Goal: Information Seeking & Learning: Understand process/instructions

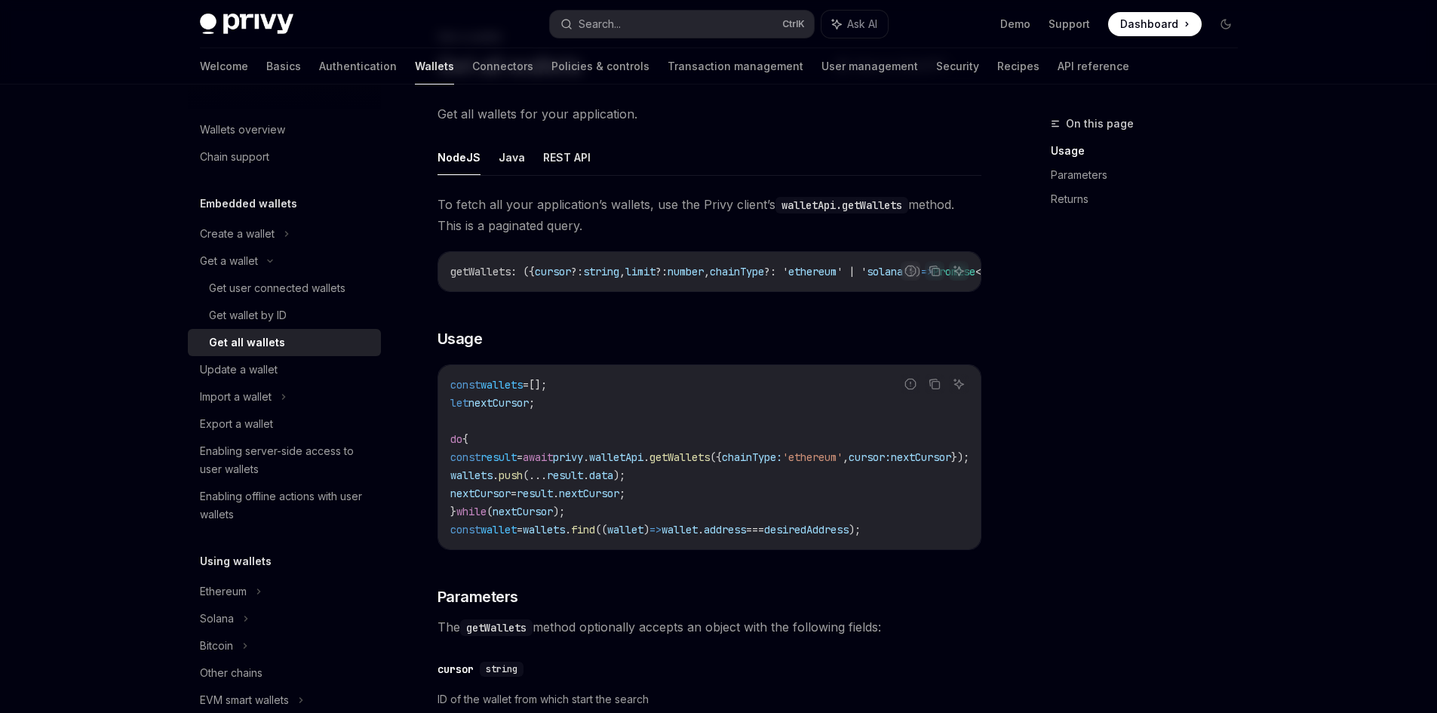
scroll to position [75, 0]
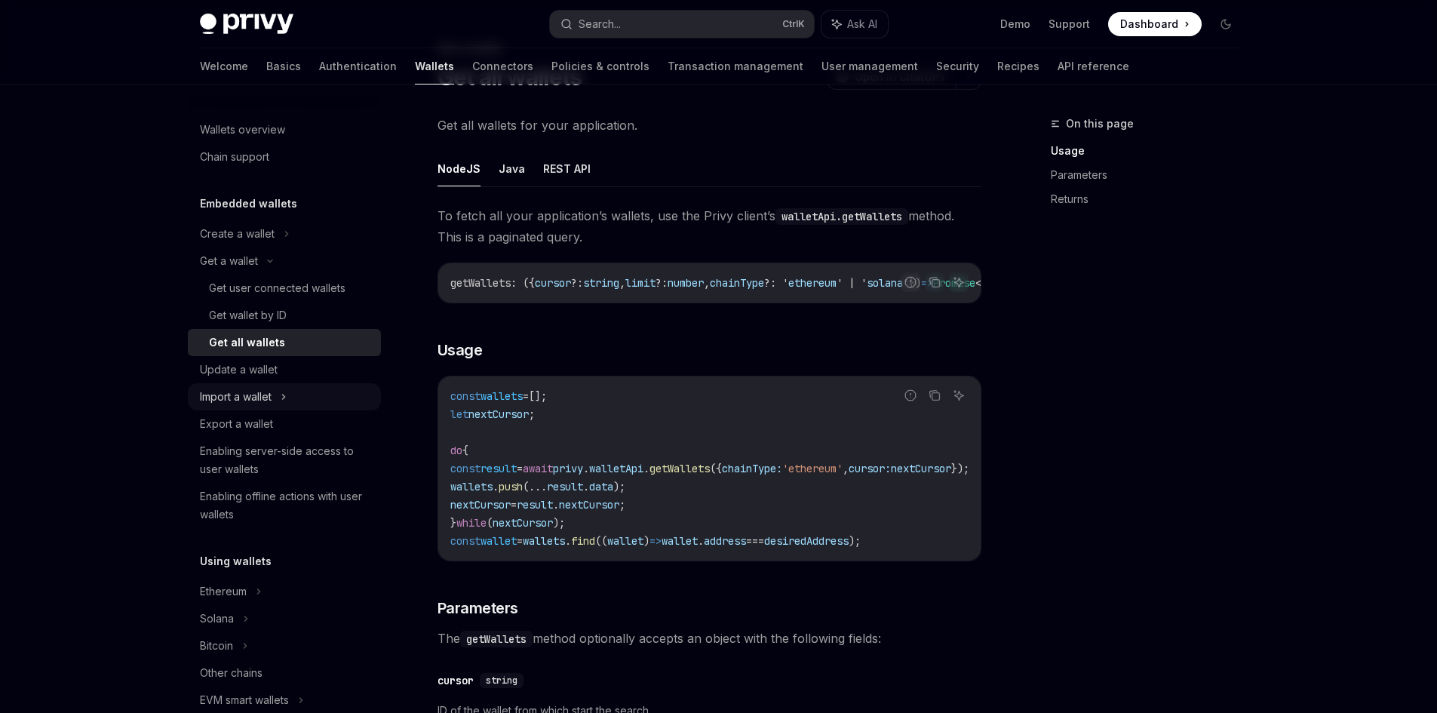
click at [272, 392] on div "Import a wallet" at bounding box center [236, 397] width 72 height 18
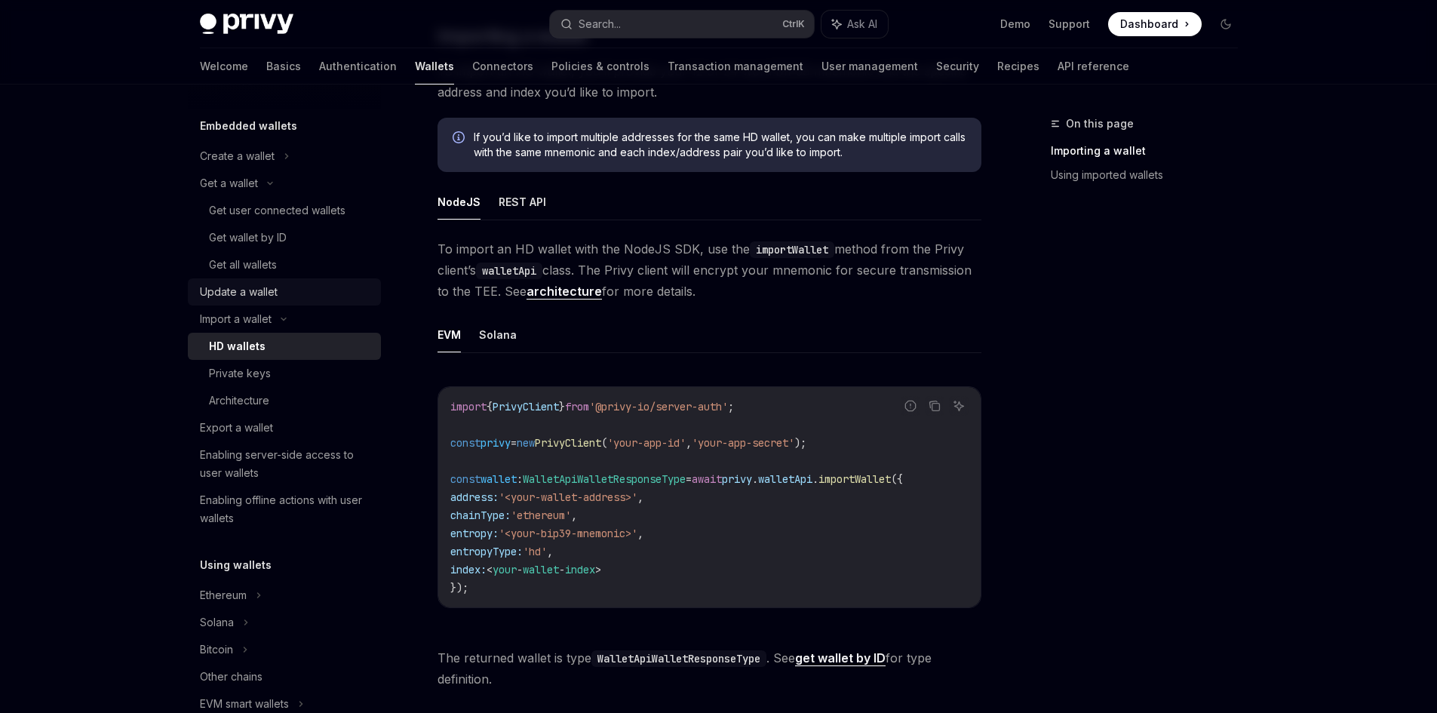
scroll to position [75, 0]
click at [1347, 382] on div "Privy Docs home page Search... Ctrl K Ask AI Demo Support Dashboard Dashboard S…" at bounding box center [718, 373] width 1437 height 1351
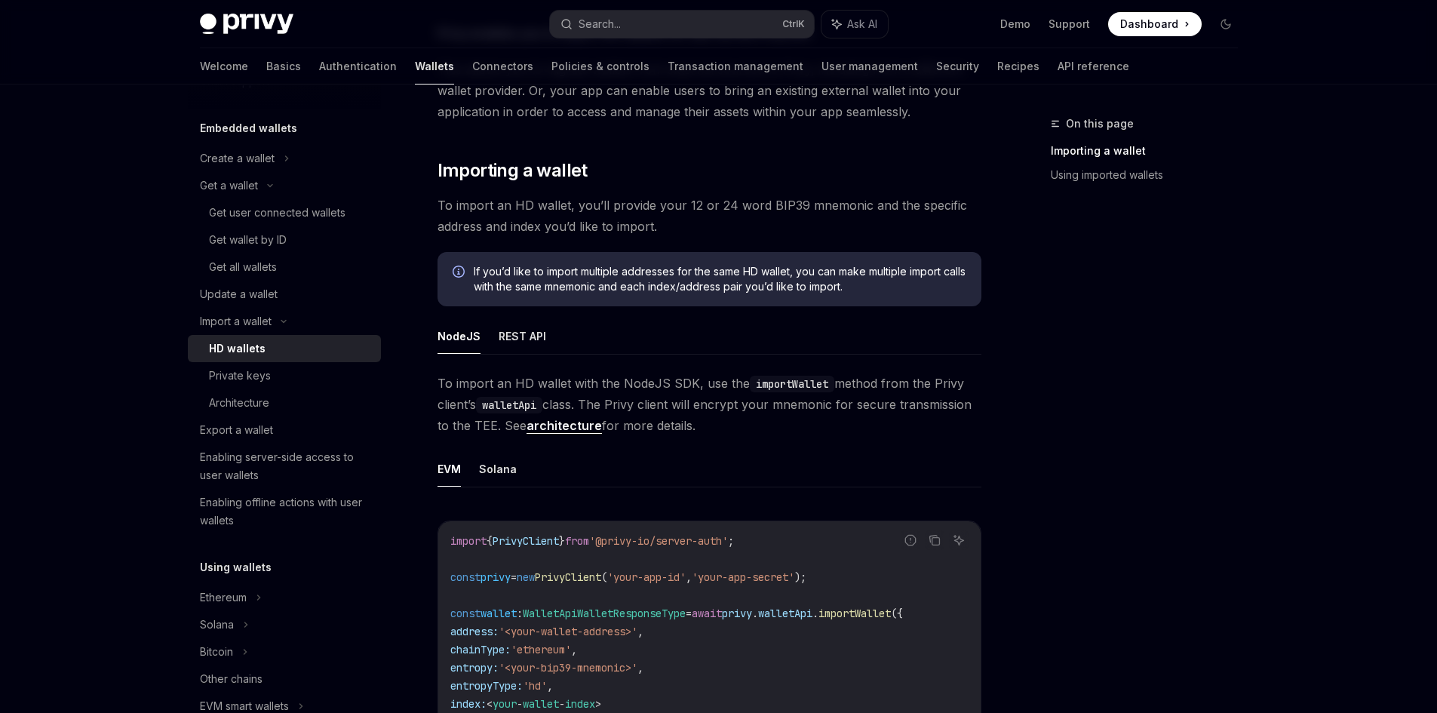
scroll to position [151, 0]
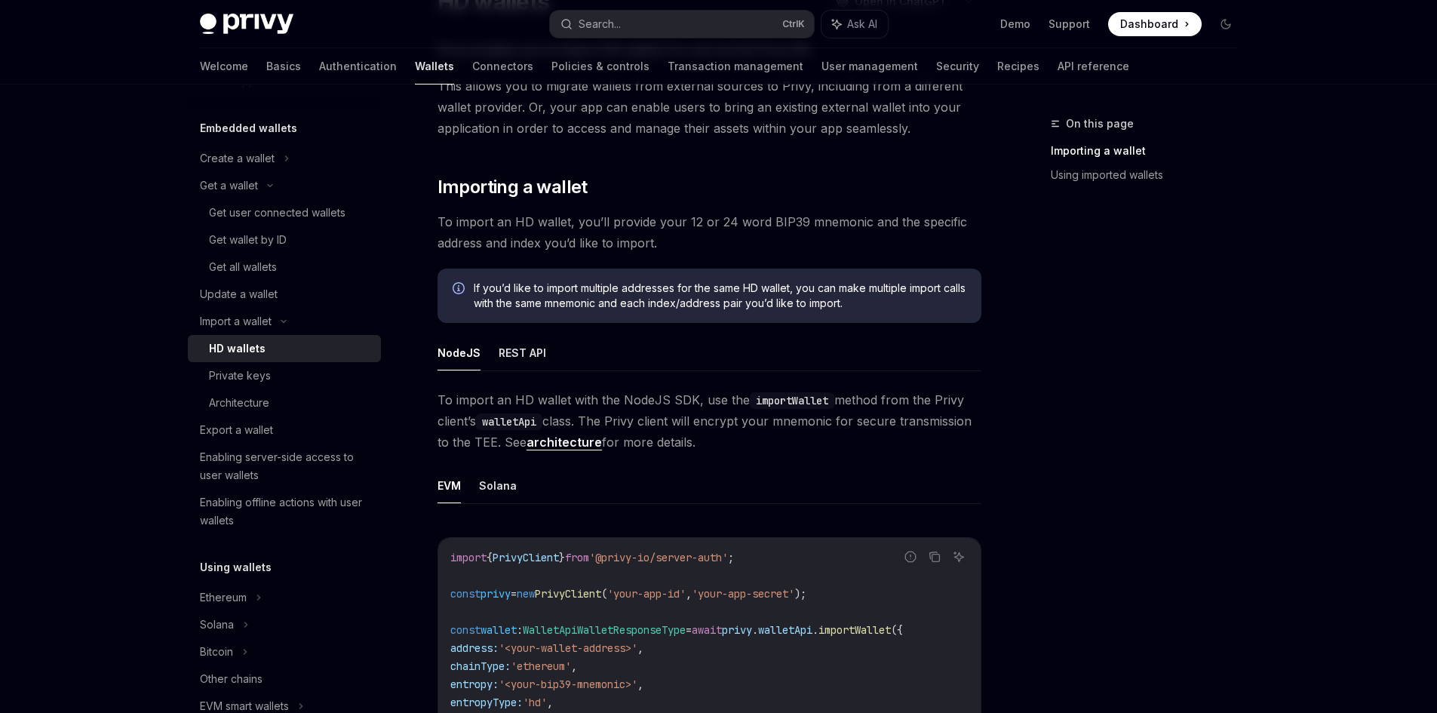
click at [1083, 333] on div "On this page Importing a wallet Using imported wallets" at bounding box center [1135, 414] width 229 height 598
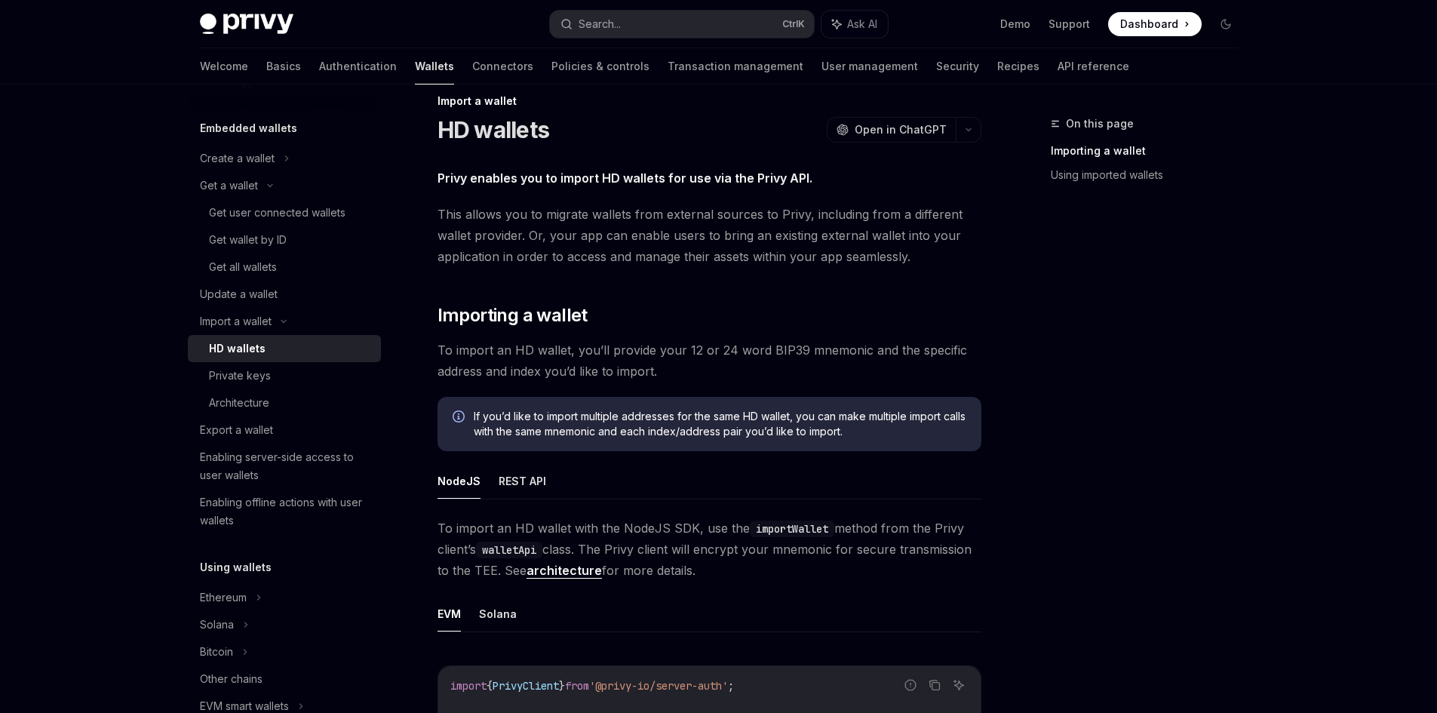
scroll to position [0, 0]
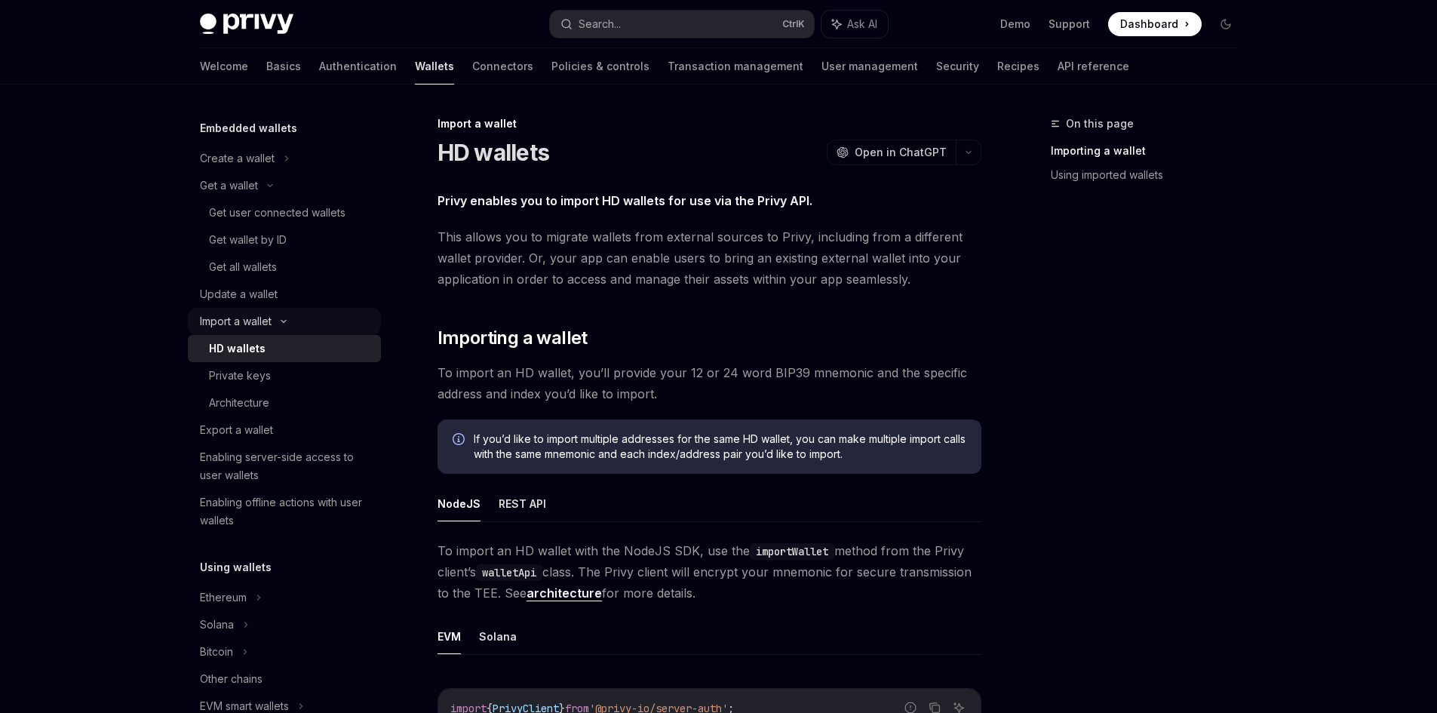
click at [281, 321] on icon at bounding box center [284, 321] width 18 height 6
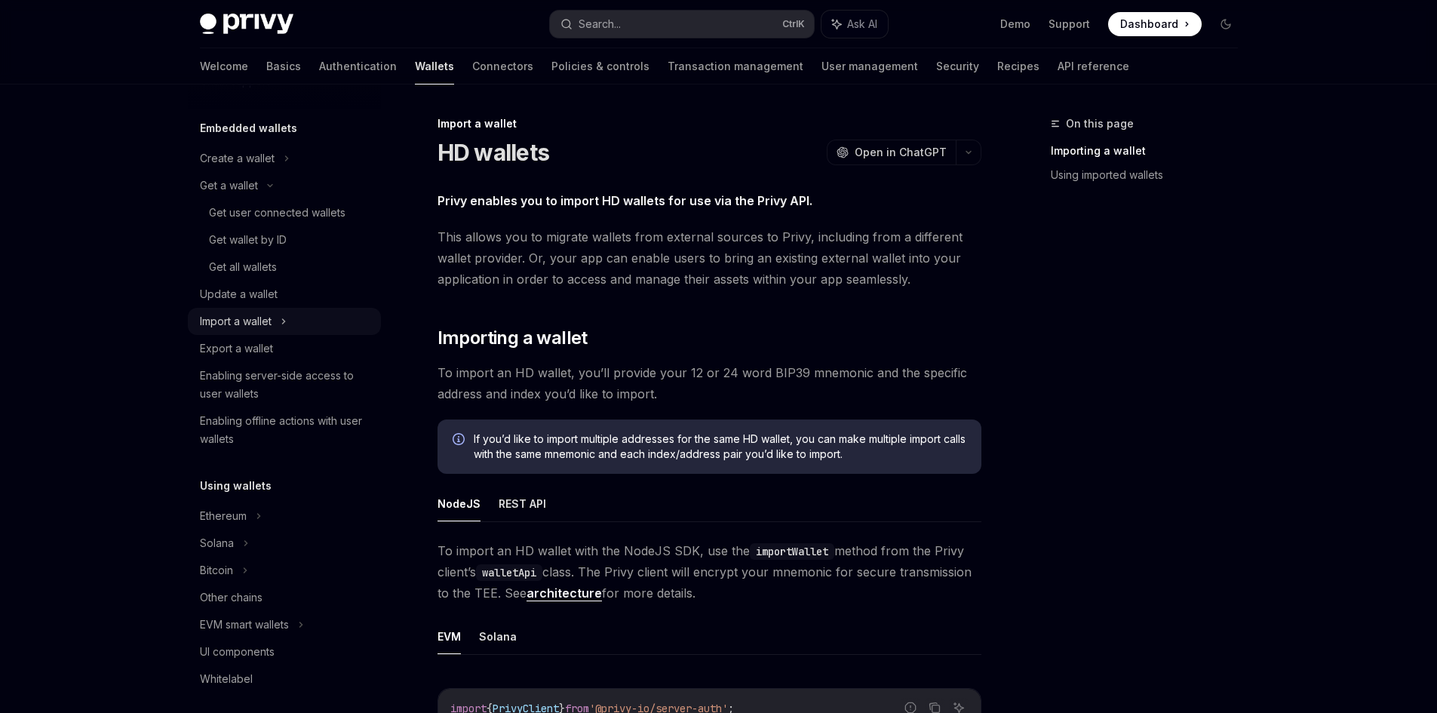
click at [281, 321] on div "Import a wallet" at bounding box center [284, 321] width 193 height 27
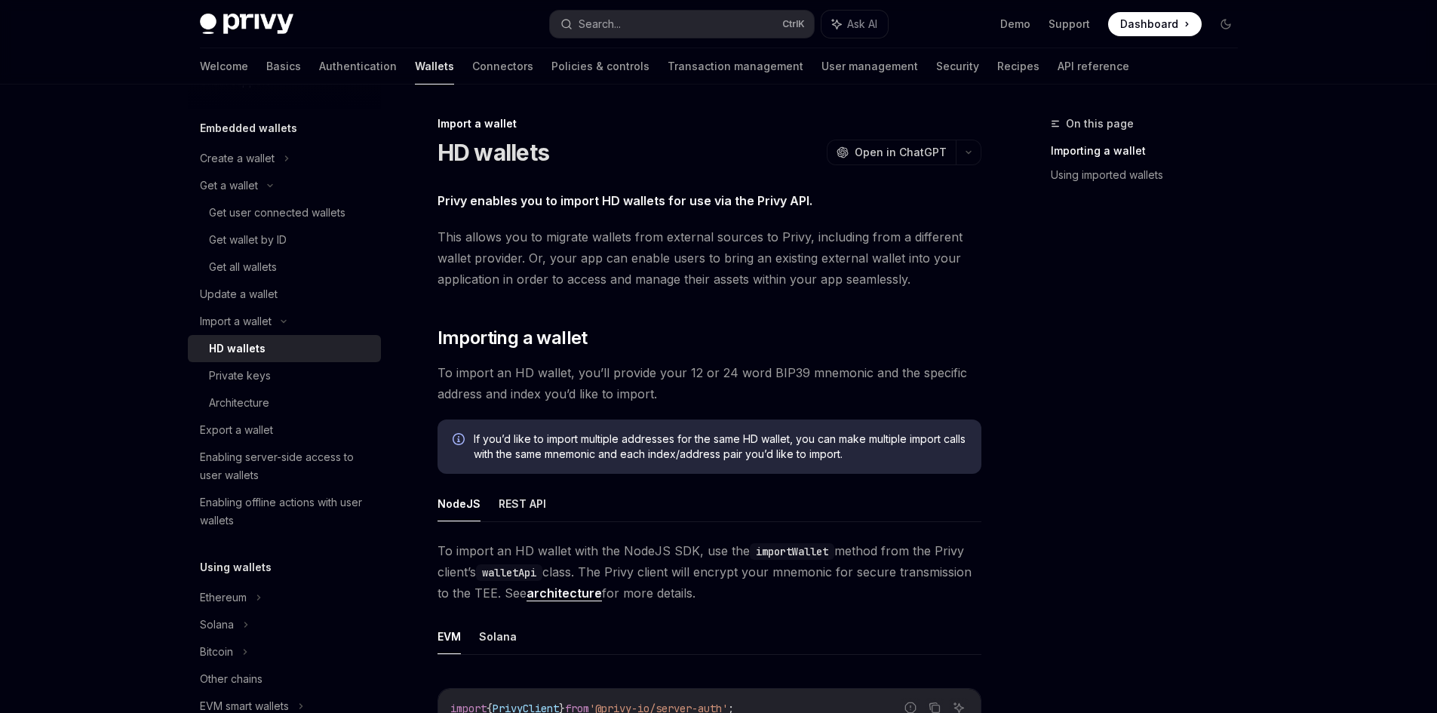
click at [38, 381] on div "Privy Docs home page Search... Ctrl K Ask AI Demo Support Dashboard Dashboard S…" at bounding box center [718, 675] width 1437 height 1351
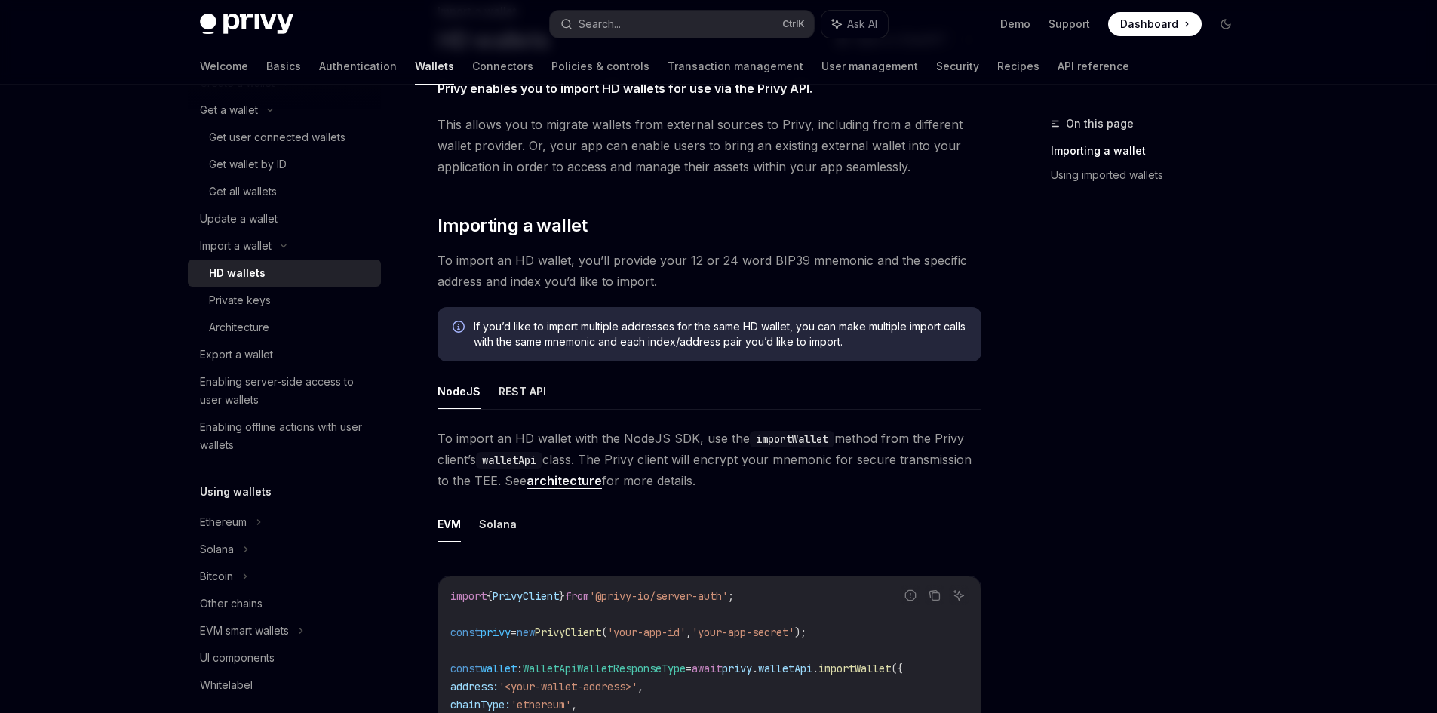
scroll to position [151, 0]
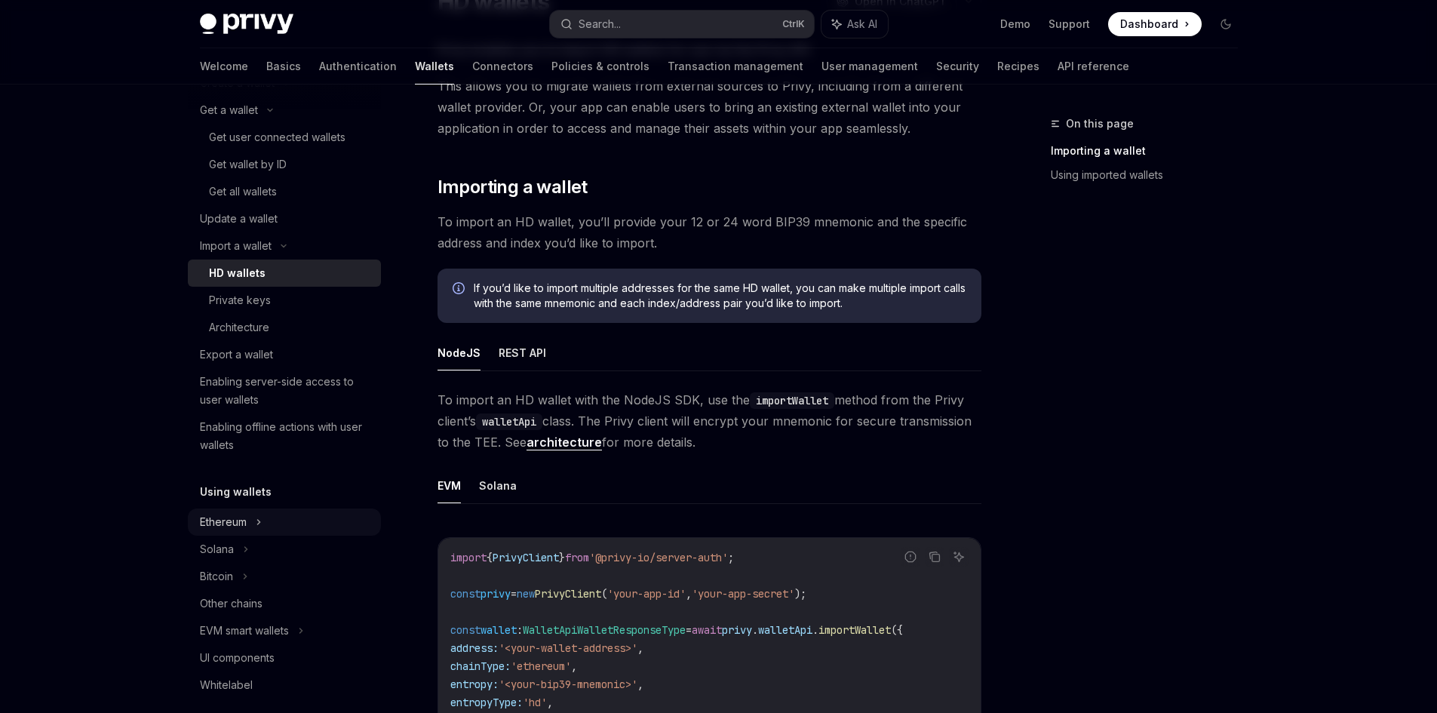
click at [244, 513] on div "Ethereum" at bounding box center [223, 522] width 47 height 18
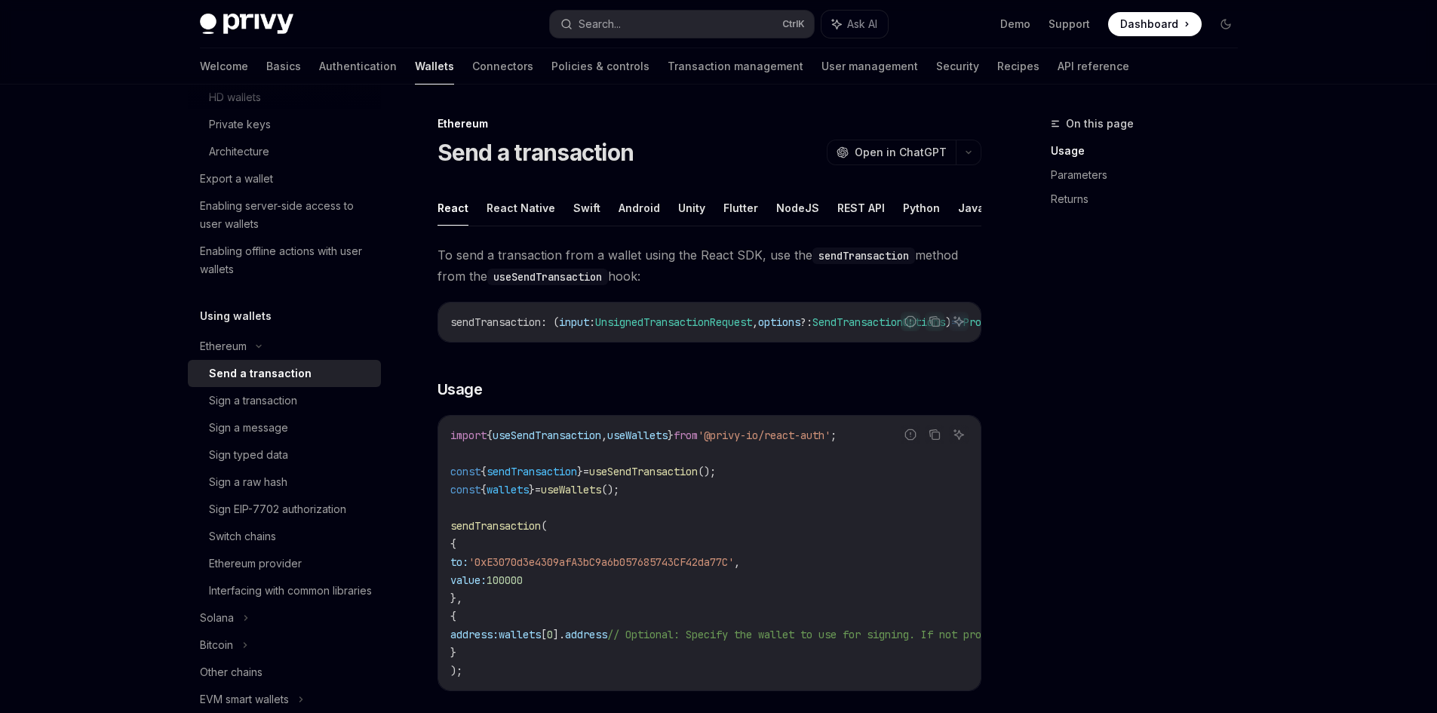
scroll to position [377, 0]
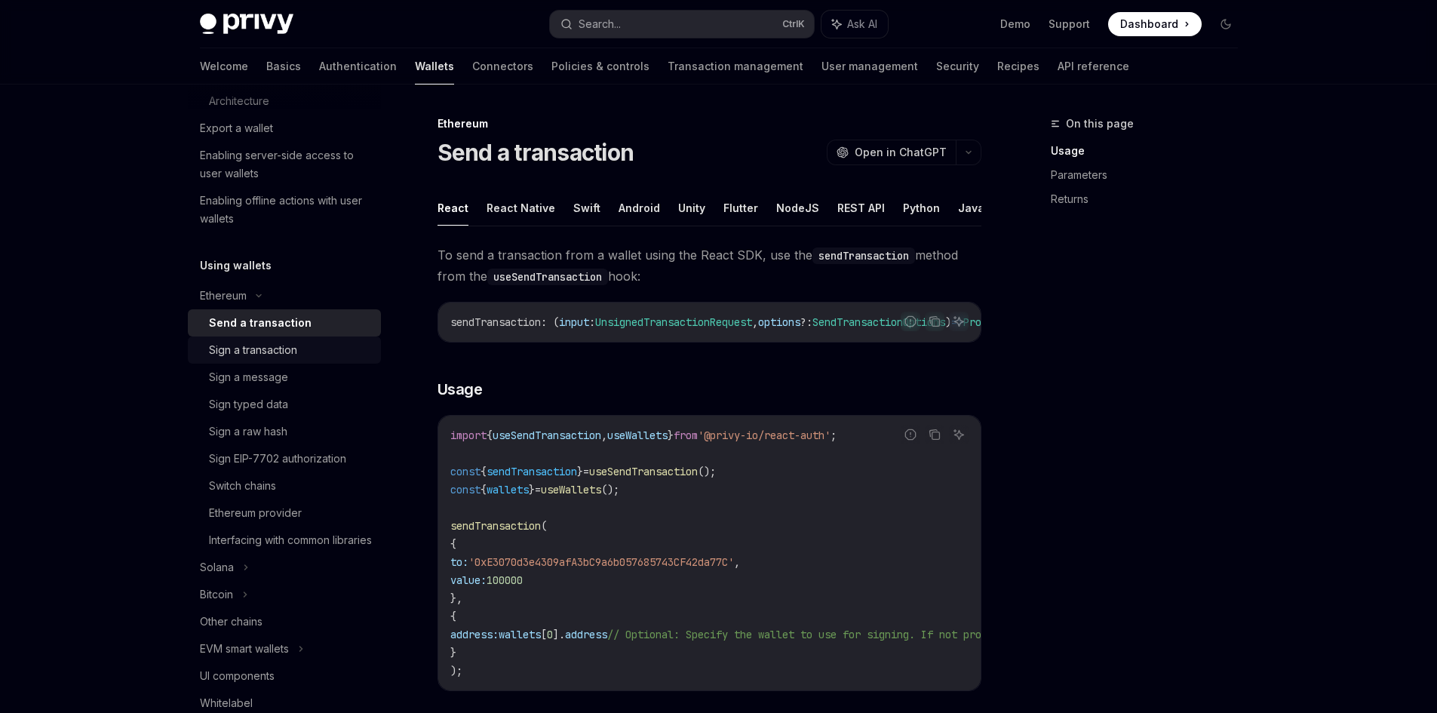
click at [277, 355] on div "Sign a transaction" at bounding box center [253, 350] width 88 height 18
type textarea "*"
click at [275, 324] on div "Send a transaction" at bounding box center [255, 323] width 93 height 18
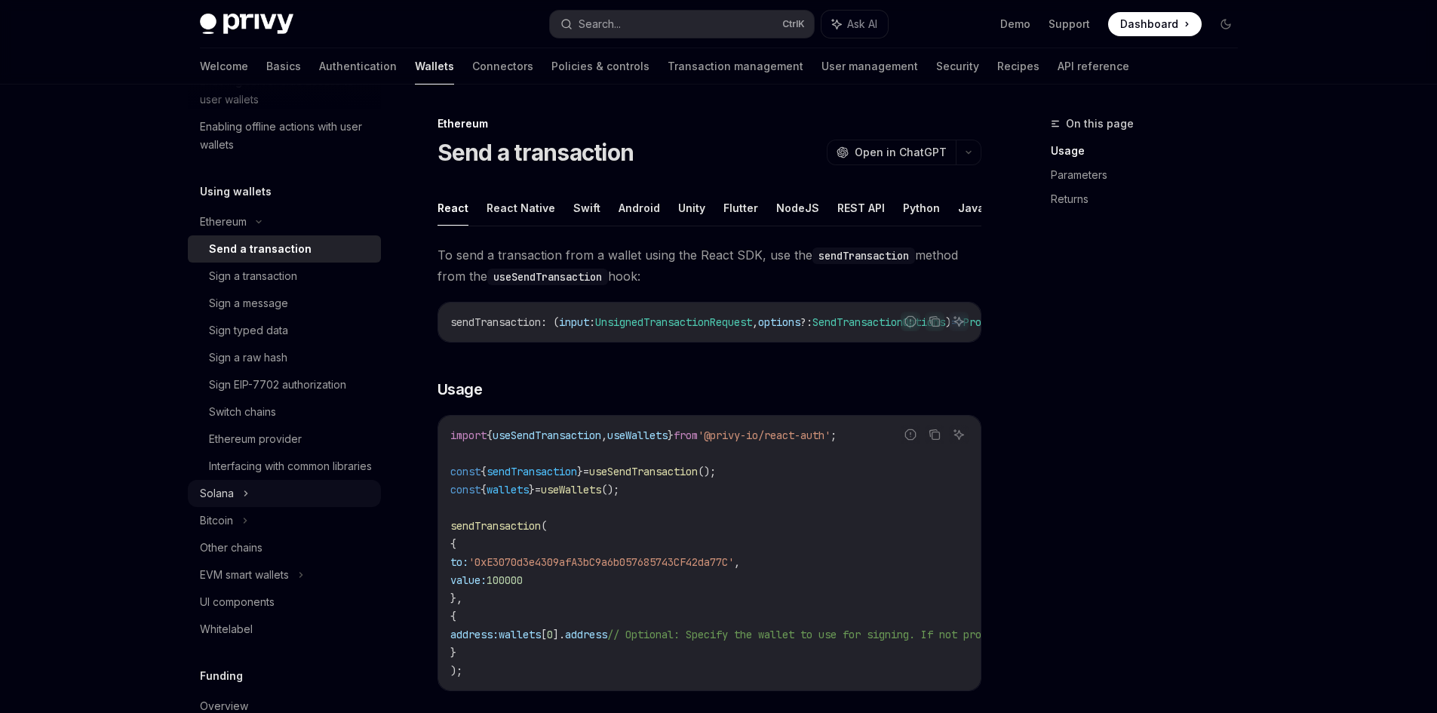
scroll to position [377, 0]
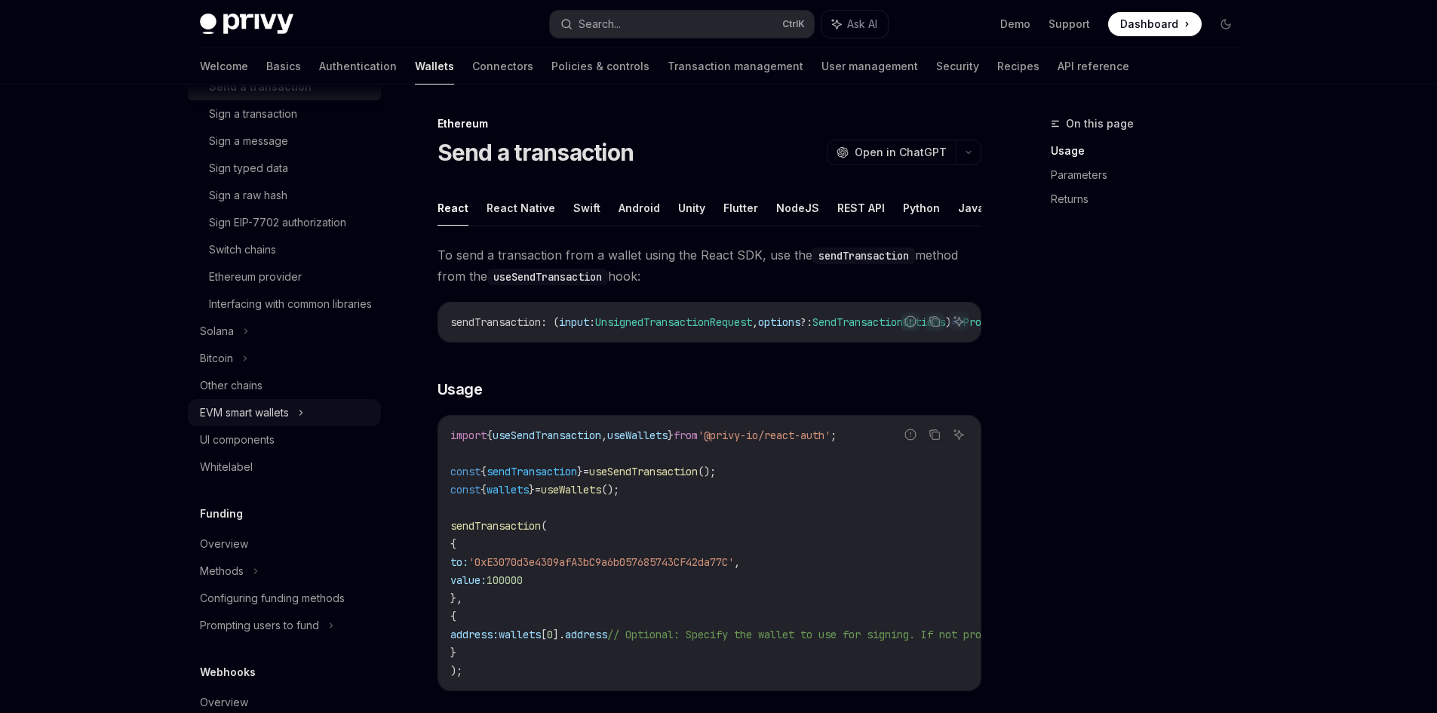
scroll to position [453, 0]
click at [1143, 327] on div "On this page Usage Parameters Returns" at bounding box center [1135, 414] width 229 height 598
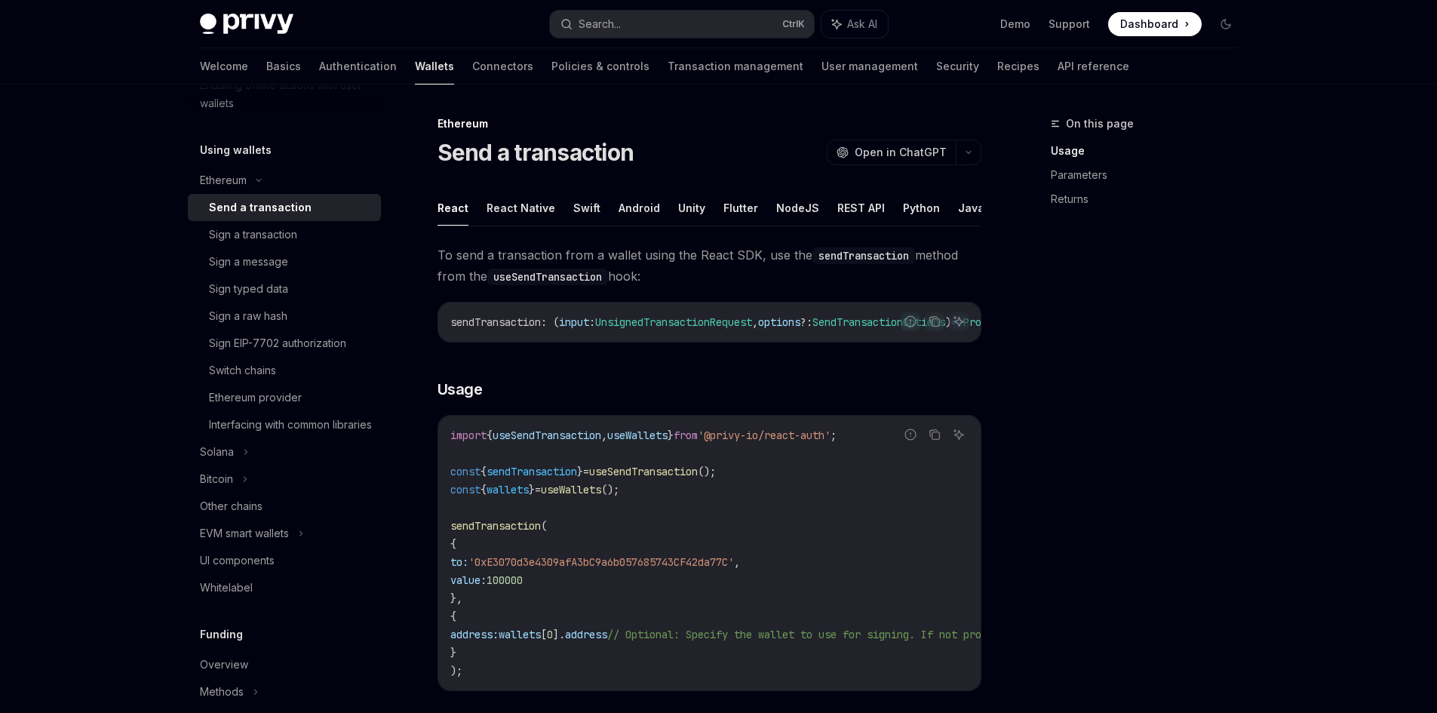
scroll to position [226, 0]
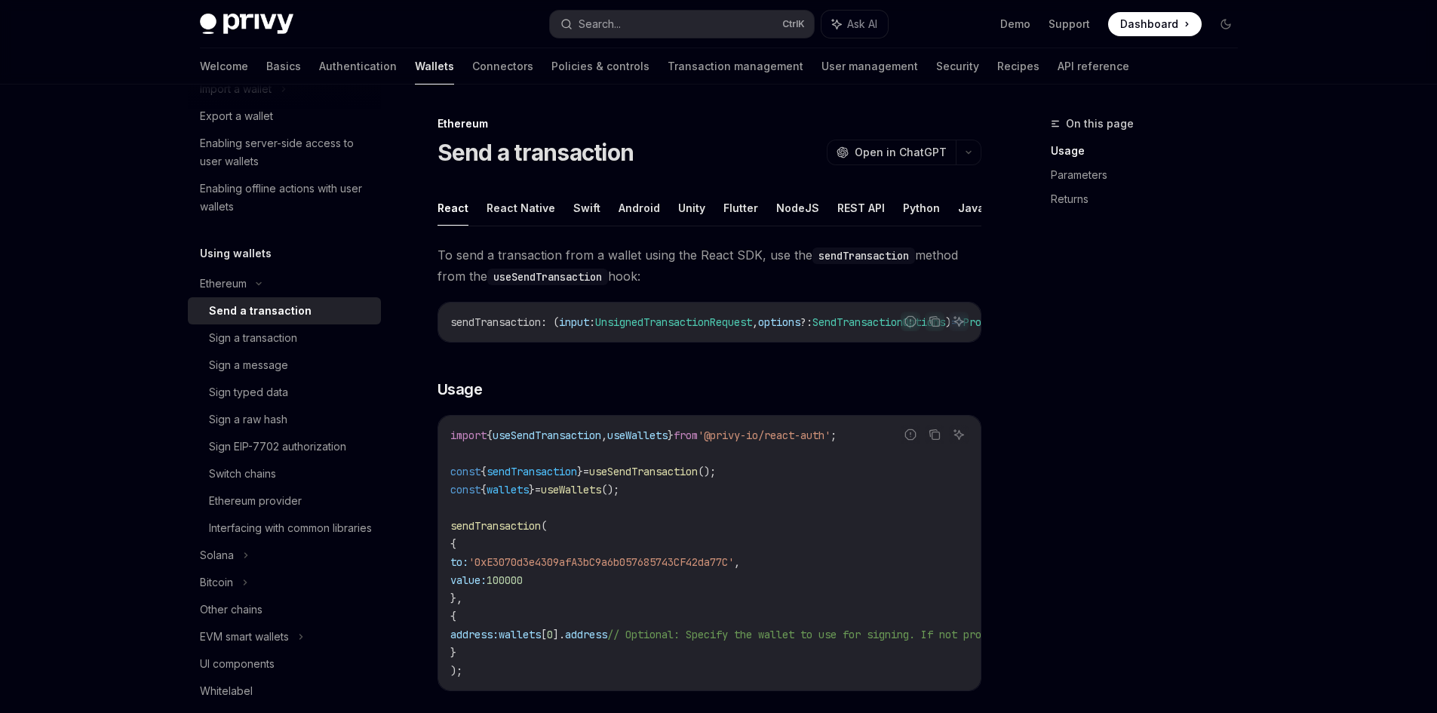
drag, startPoint x: 819, startPoint y: 254, endPoint x: 957, endPoint y: 273, distance: 139.5
click at [955, 273] on span "To send a transaction from a wallet using the React SDK, use the sendTransactio…" at bounding box center [710, 265] width 544 height 42
click at [1111, 298] on div "On this page Usage Parameters Returns" at bounding box center [1135, 414] width 229 height 598
click at [1193, 334] on div "On this page Usage Parameters Returns" at bounding box center [1135, 414] width 229 height 598
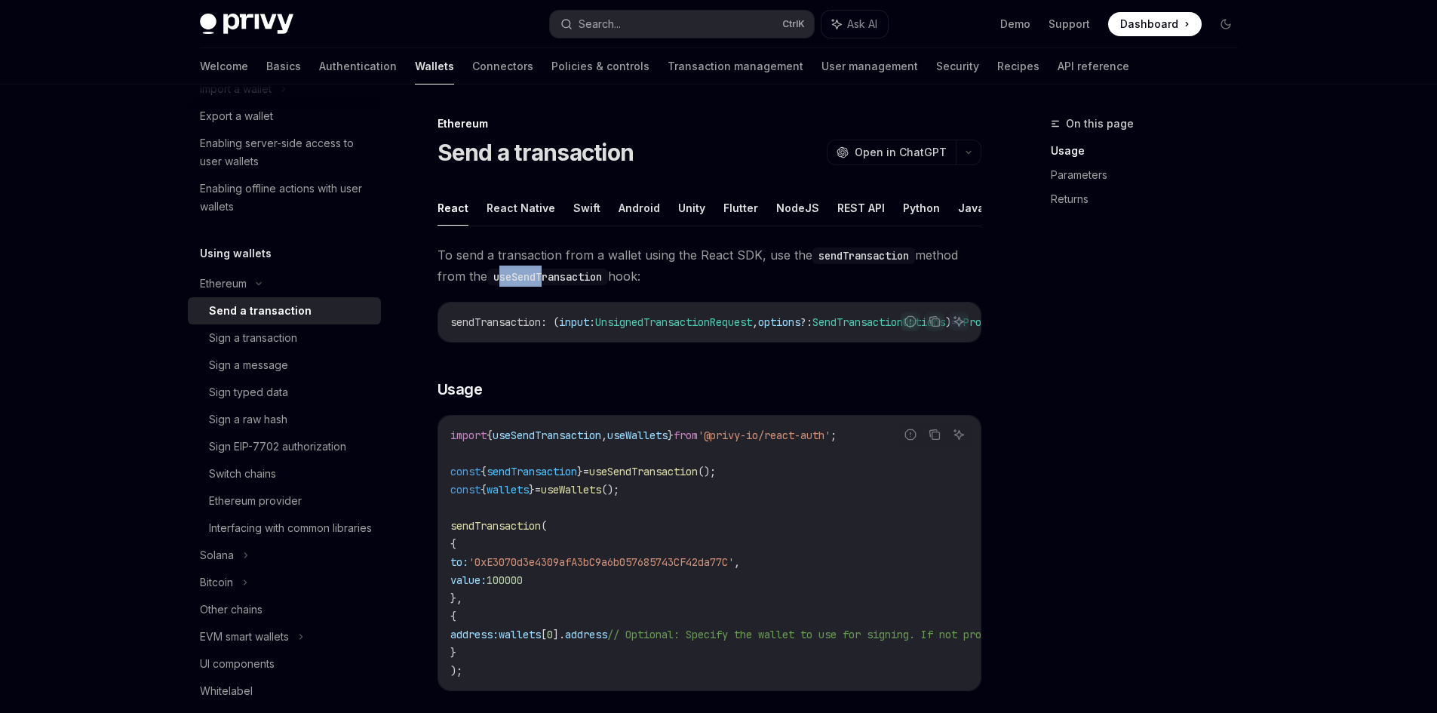
drag, startPoint x: 504, startPoint y: 284, endPoint x: 545, endPoint y: 283, distance: 40.8
click at [545, 283] on code "useSendTransaction" at bounding box center [547, 277] width 121 height 17
click at [1041, 383] on div "On this page Usage Parameters Returns" at bounding box center [1135, 414] width 229 height 598
click at [1133, 367] on div "On this page Usage Parameters Returns" at bounding box center [1135, 414] width 229 height 598
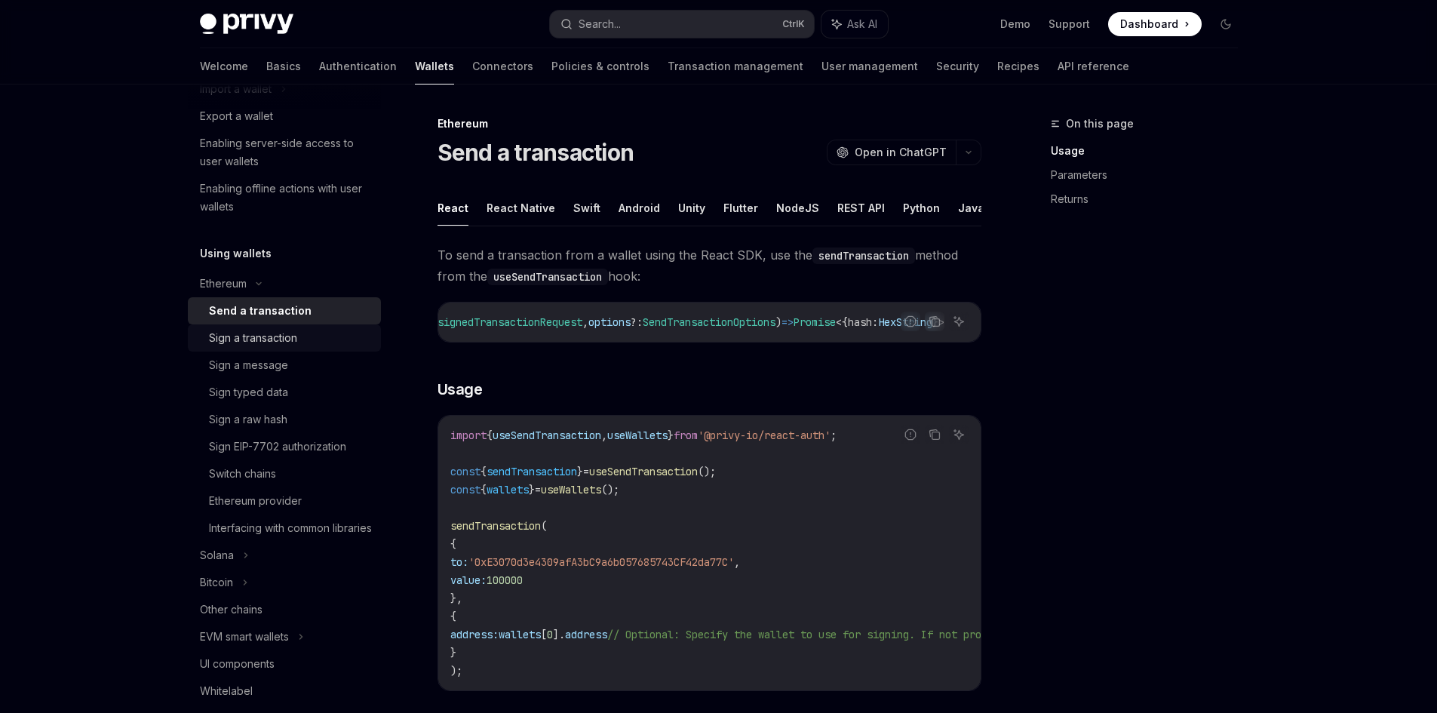
click at [258, 343] on div "Sign a transaction" at bounding box center [253, 338] width 88 height 18
type textarea "*"
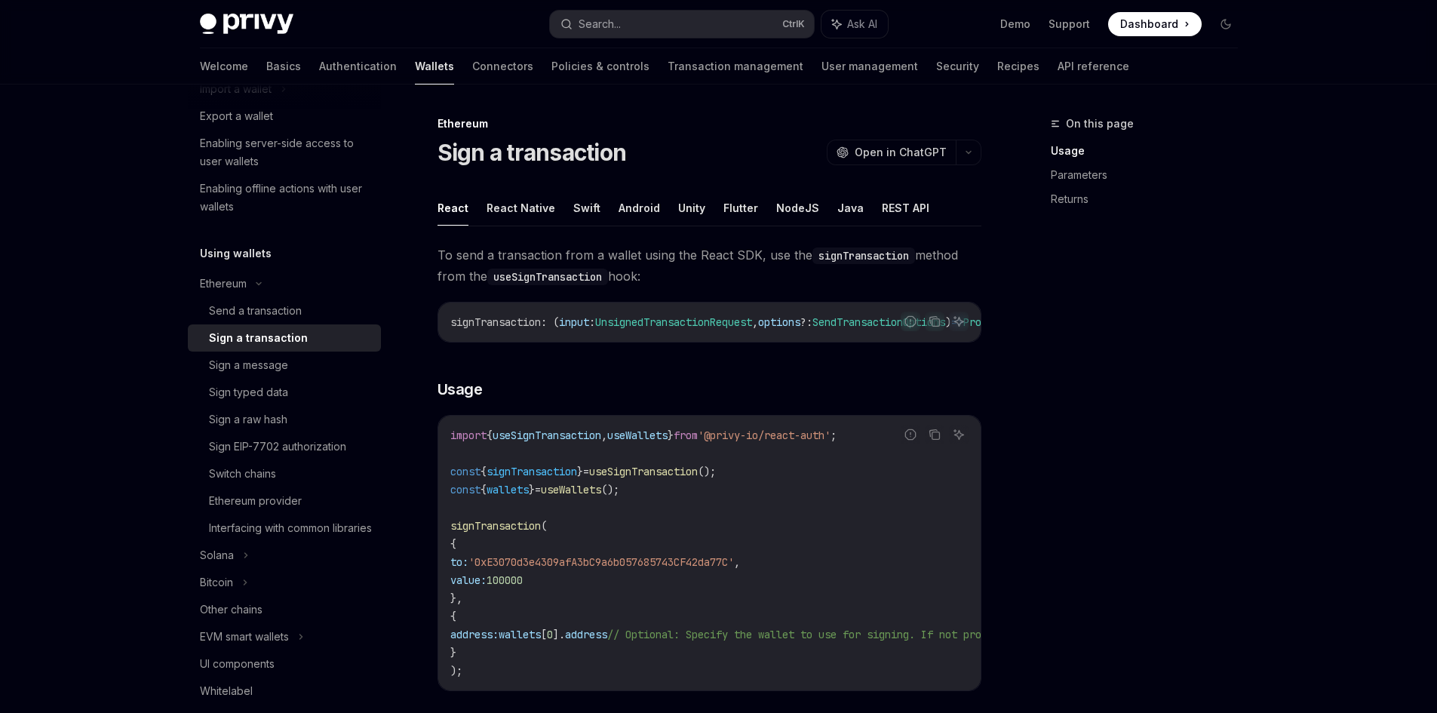
click at [719, 269] on span "To send a transaction from a wallet using the React SDK, use the signTransactio…" at bounding box center [710, 265] width 544 height 42
click at [551, 273] on code "useSignTransaction" at bounding box center [547, 277] width 121 height 17
drag, startPoint x: 733, startPoint y: 348, endPoint x: 821, endPoint y: 347, distance: 87.5
click at [821, 343] on div "Report incorrect code Copy Ask AI signTransaction : ( input : UnsignedTransacti…" at bounding box center [710, 322] width 544 height 41
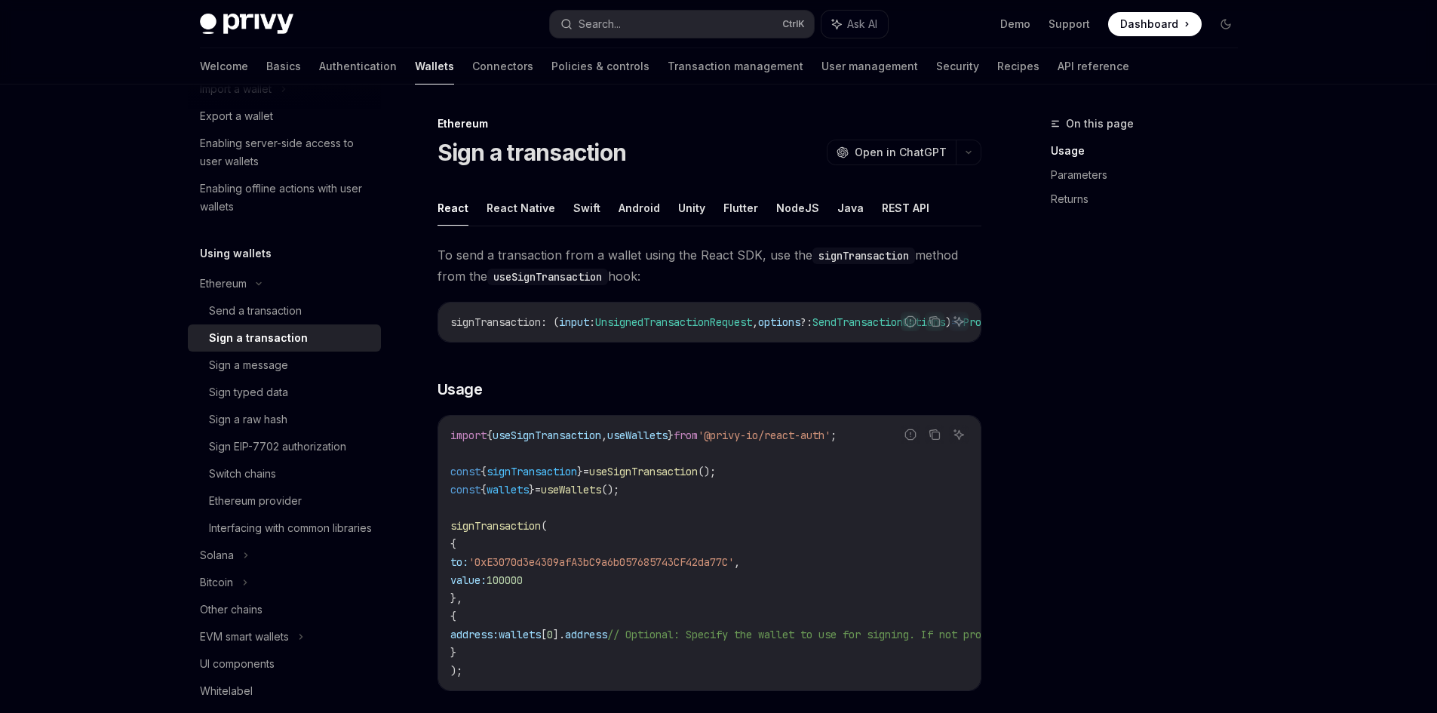
click at [1072, 386] on div "On this page Usage Parameters Returns" at bounding box center [1135, 414] width 229 height 598
